Goal: Transaction & Acquisition: Obtain resource

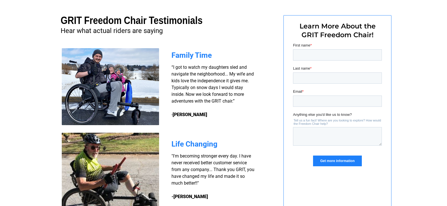
scroll to position [421, 0]
click at [347, 57] on input "First name *" at bounding box center [337, 55] width 89 height 11
type input "[PERSON_NAME]"
click at [336, 79] on input "Last name *" at bounding box center [337, 78] width 89 height 11
type input "[PERSON_NAME]"
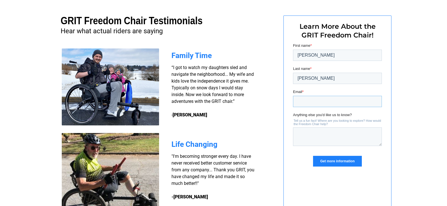
click at [334, 101] on input "Email *" at bounding box center [337, 101] width 89 height 11
type input "[EMAIL_ADDRESS][DOMAIN_NAME]"
click at [348, 164] on input "Get more information" at bounding box center [337, 161] width 49 height 11
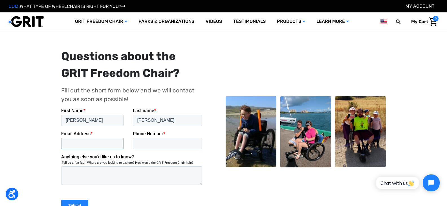
click at [85, 144] on input "Email Address *" at bounding box center [92, 143] width 62 height 11
type input "[EMAIL_ADDRESS][DOMAIN_NAME]"
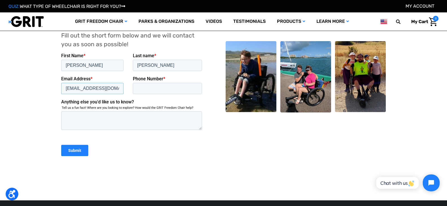
scroll to position [141, 0]
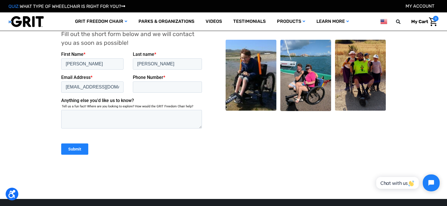
click at [81, 153] on input "Submit" at bounding box center [74, 148] width 27 height 11
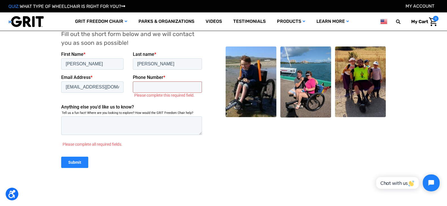
click at [145, 88] on input "Phone Number *" at bounding box center [167, 86] width 69 height 11
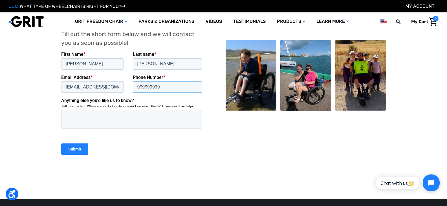
type input "999999999"
click at [74, 149] on input "Submit" at bounding box center [74, 148] width 27 height 11
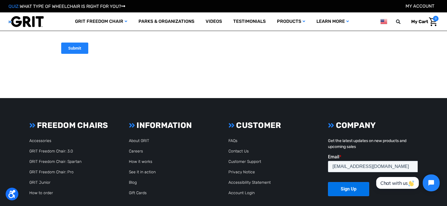
scroll to position [254, 0]
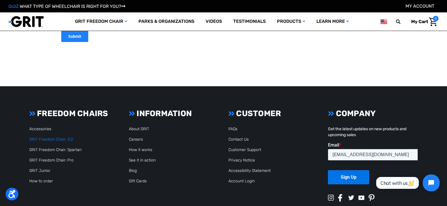
click at [58, 141] on link "GRIT Freedom Chair: 3.0" at bounding box center [51, 139] width 44 height 5
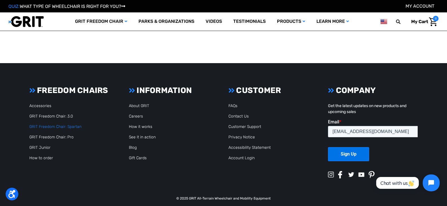
click at [69, 127] on link "GRIT Freedom Chair: Spartan" at bounding box center [55, 126] width 52 height 5
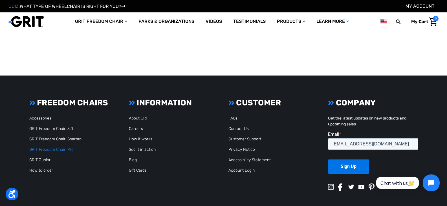
click at [69, 148] on link "GRIT Freedom Chair: Pro" at bounding box center [51, 149] width 44 height 5
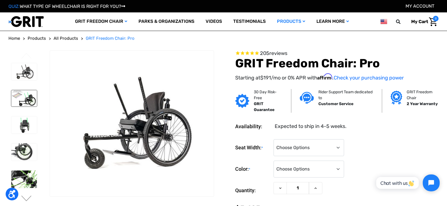
click at [23, 98] on img at bounding box center [24, 98] width 26 height 17
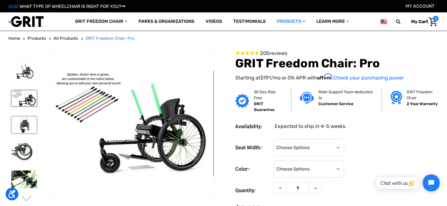
click at [23, 122] on img at bounding box center [24, 125] width 26 height 17
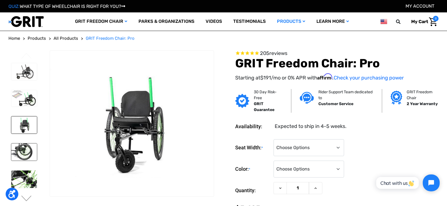
click at [28, 150] on img at bounding box center [24, 152] width 26 height 17
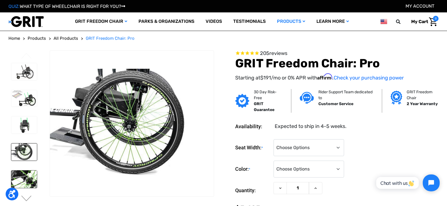
click at [33, 178] on img at bounding box center [24, 179] width 26 height 17
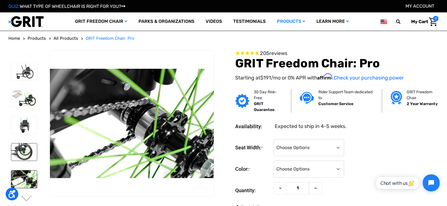
click at [21, 153] on img at bounding box center [24, 152] width 26 height 17
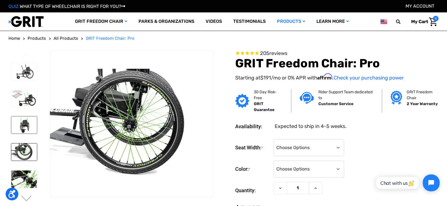
click at [23, 131] on img at bounding box center [24, 125] width 26 height 17
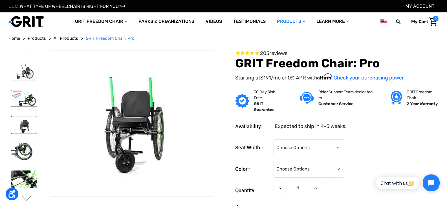
click at [25, 98] on img at bounding box center [24, 98] width 26 height 17
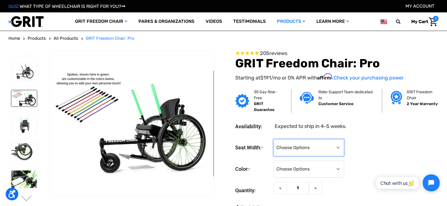
click at [336, 148] on select "Choose Options 16" 18" 20"" at bounding box center [309, 147] width 71 height 17
select select "326"
click at [274, 139] on select "Choose Options 16" 18" 20"" at bounding box center [309, 147] width 71 height 17
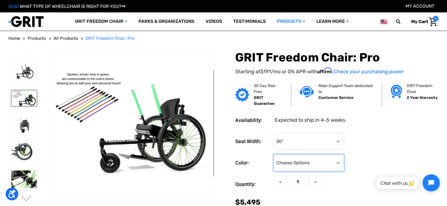
click at [337, 164] on select "Choose Options Black Blue Green Orange Pink Purple Red White Yellow" at bounding box center [309, 163] width 71 height 17
click at [274, 155] on select "Choose Options Black Blue Green Orange Pink Purple Red White Yellow" at bounding box center [309, 163] width 71 height 17
click at [338, 163] on select "Choose Options Black Blue Green Orange Pink Purple Red White Yellow" at bounding box center [309, 163] width 71 height 17
select select "327"
click at [274, 155] on select "Choose Options Black Blue Green Orange Pink Purple Red White Yellow" at bounding box center [309, 163] width 71 height 17
